Goal: Transaction & Acquisition: Obtain resource

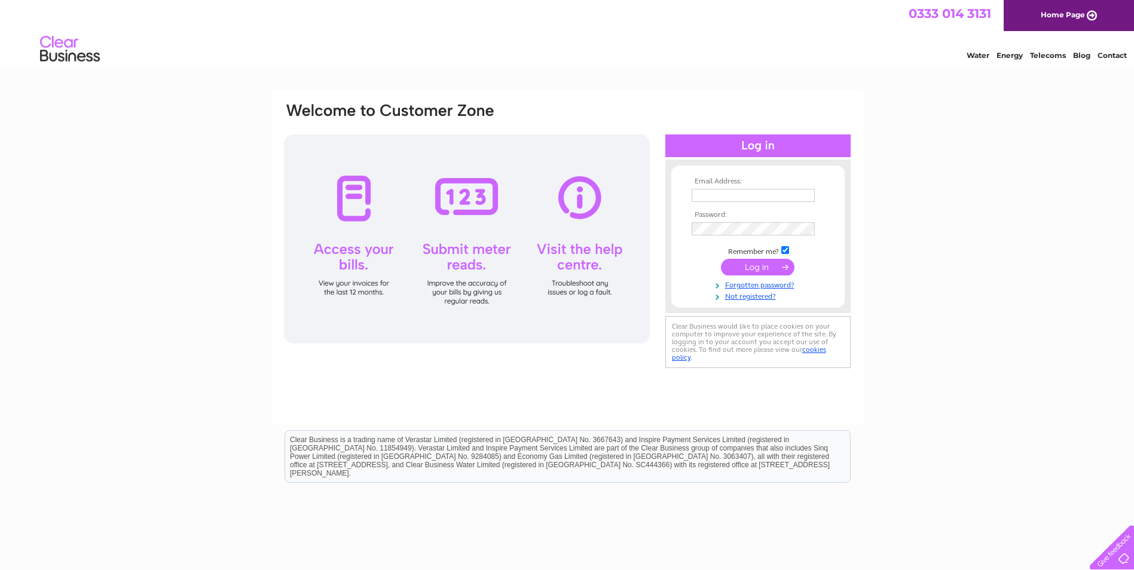
type input "jacqueline@pmbtaxation.co.uk"
click at [738, 262] on input "submit" at bounding box center [758, 267] width 74 height 17
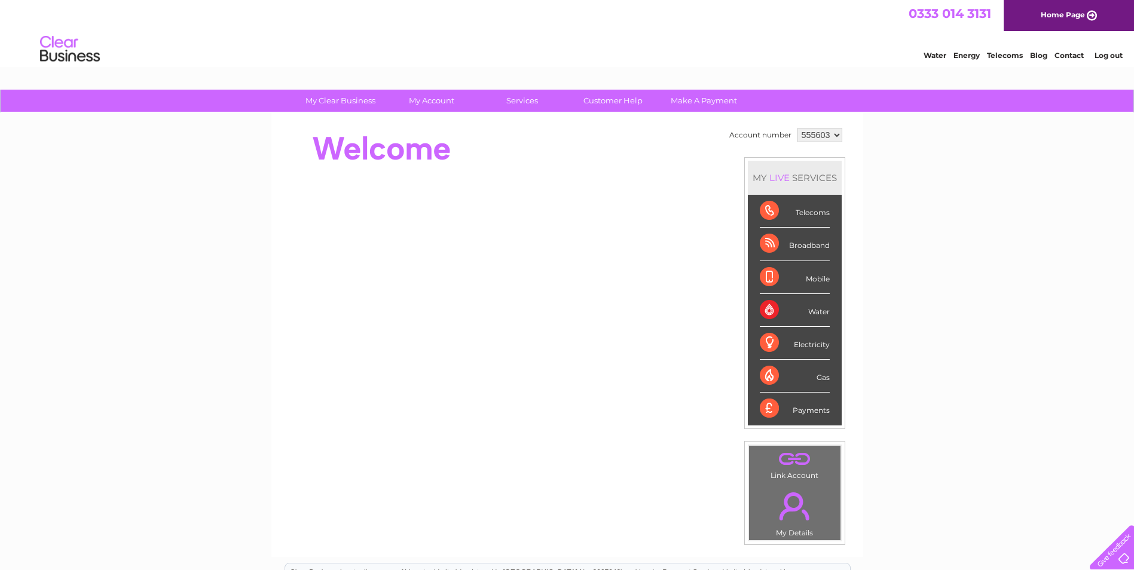
click at [824, 138] on select "555603 910011" at bounding box center [819, 135] width 45 height 14
select select "910011"
click at [797, 128] on select "555603 910011" at bounding box center [819, 135] width 45 height 14
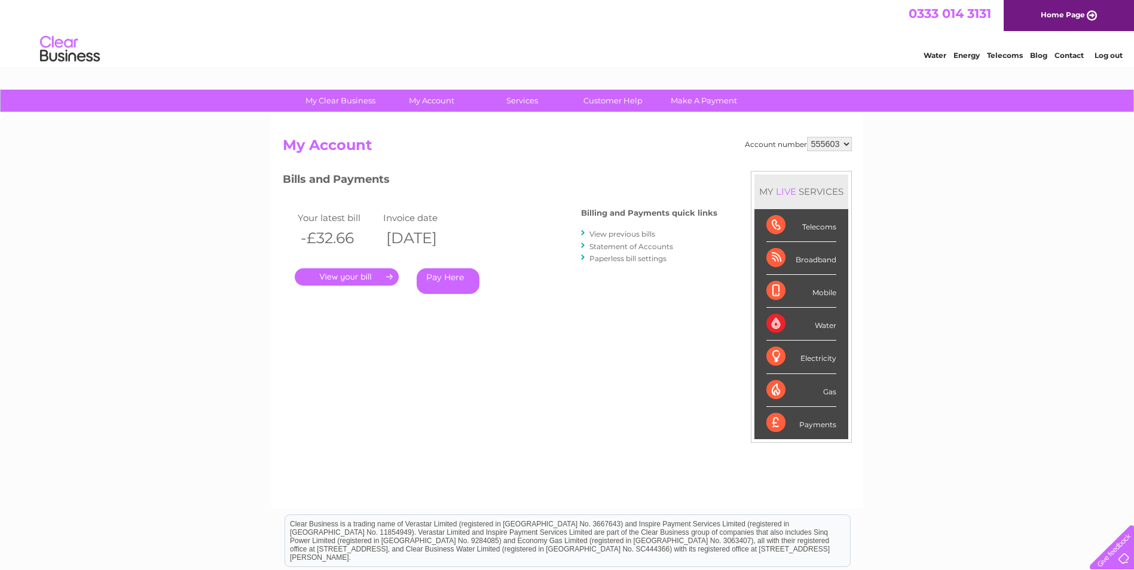
click at [434, 124] on div "Account number 555603 910011 My Account MY LIVE SERVICES Telecoms Broadband Mob…" at bounding box center [567, 311] width 592 height 396
click at [848, 146] on select "555603 910011" at bounding box center [829, 144] width 45 height 14
select select "910011"
click at [807, 137] on select "555603 910011" at bounding box center [829, 144] width 45 height 14
click at [341, 270] on link "." at bounding box center [347, 276] width 104 height 17
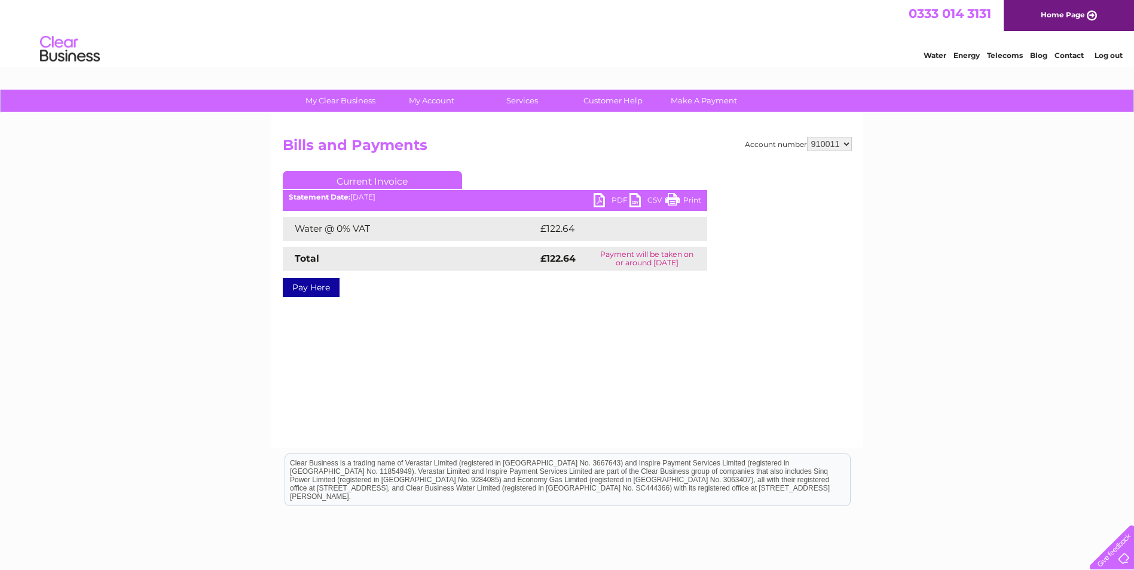
click at [597, 197] on link "PDF" at bounding box center [612, 201] width 36 height 17
